Goal: Check status: Check status

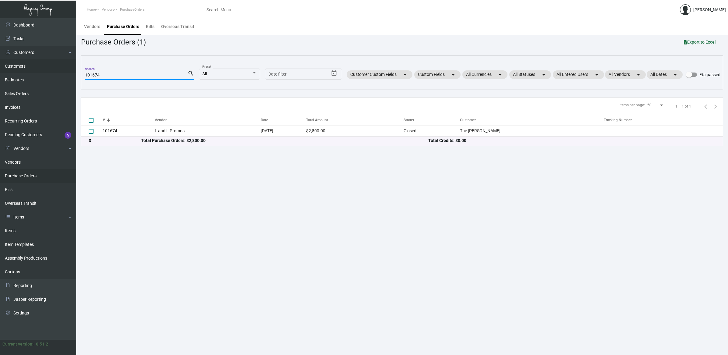
drag, startPoint x: 112, startPoint y: 74, endPoint x: 29, endPoint y: 64, distance: 83.4
click at [29, 64] on div "Dashboard Dashboard Tasks Customers Customers Estimates Sales Orders Invoices R…" at bounding box center [364, 186] width 728 height 336
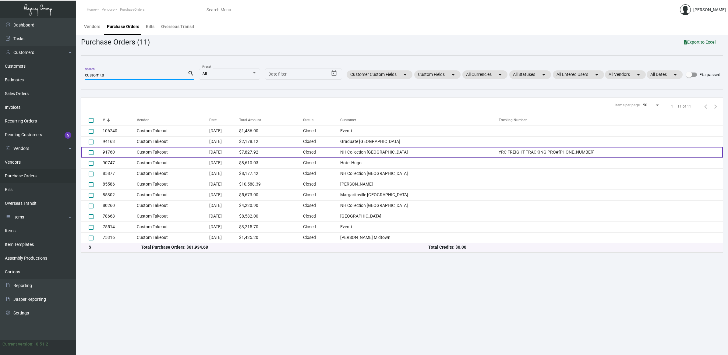
type input "custom ta"
click at [224, 151] on td "[DATE]" at bounding box center [224, 152] width 30 height 11
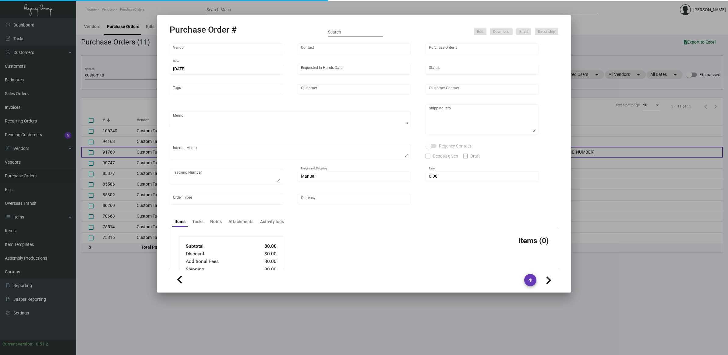
type input "Custom Takeout"
type input "[PERSON_NAME]"
type input "91760"
type input "[DATE]"
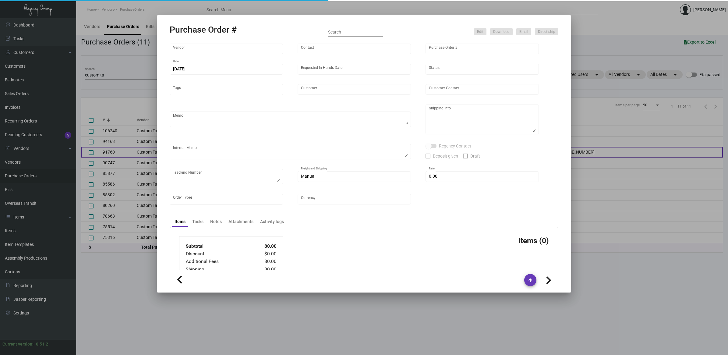
type input "NH Collection [GEOGRAPHIC_DATA]"
type textarea "Please process and produce as soon as possible."
type textarea "[PERSON_NAME] Regency Group NJ [STREET_ADDRESS]"
type textarea "[URL][DOMAIN_NAME]"
checkbox input "true"
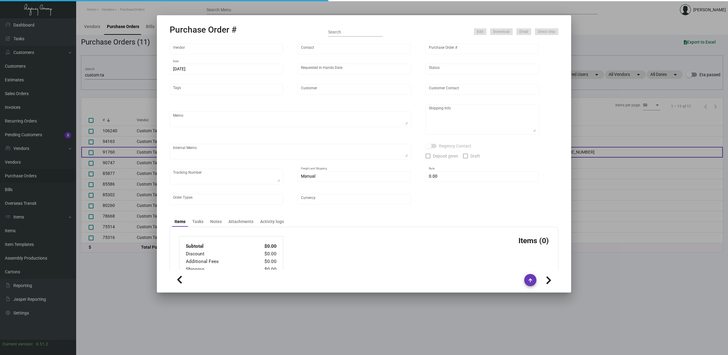
type textarea "YRC FREIGHT TRACKING PRO#[PHONE_NUMBER]"
type input "$ 935.68"
type input "United States Dollar $"
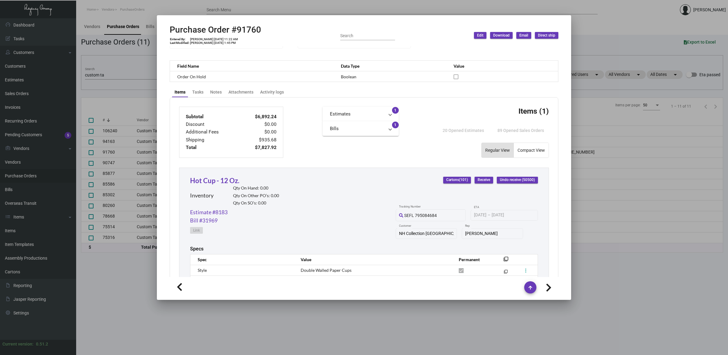
scroll to position [248, 0]
